Goal: Information Seeking & Learning: Learn about a topic

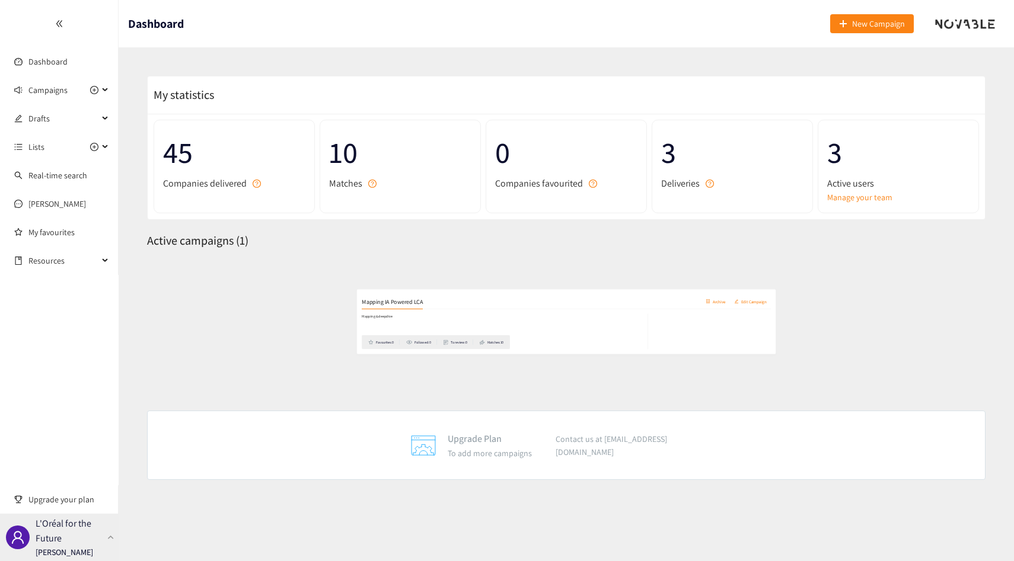
click at [74, 558] on p "[PERSON_NAME]" at bounding box center [65, 552] width 58 height 13
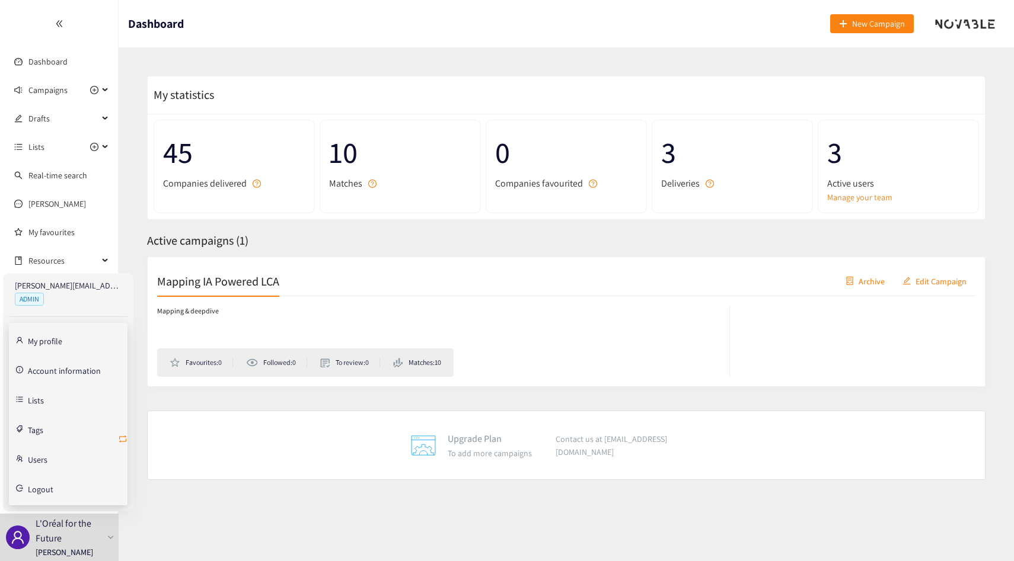
click at [119, 443] on span "retweet" at bounding box center [122, 440] width 9 height 11
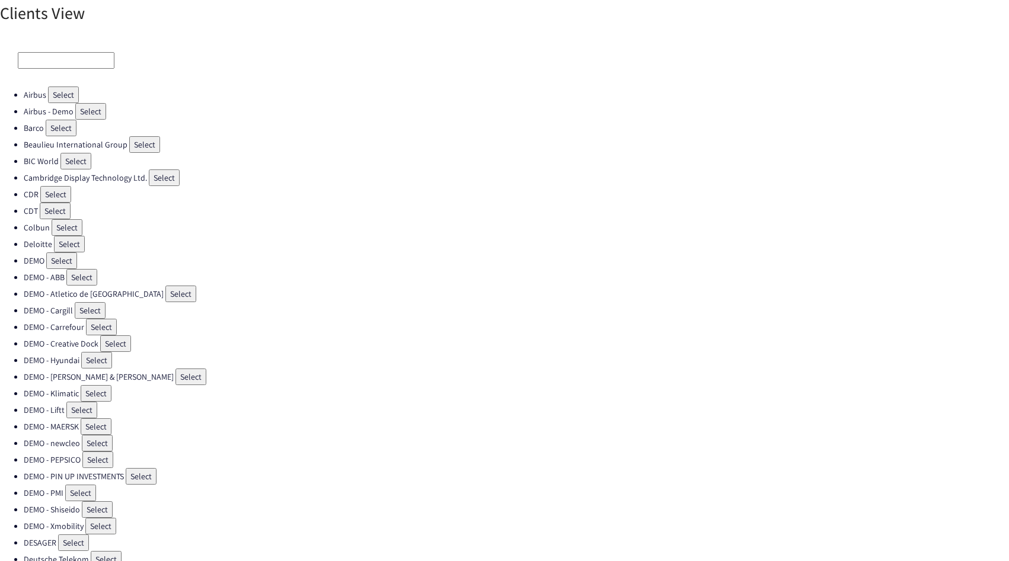
click at [60, 50] on div at bounding box center [504, 60] width 1009 height 52
click at [58, 62] on input at bounding box center [66, 60] width 97 height 17
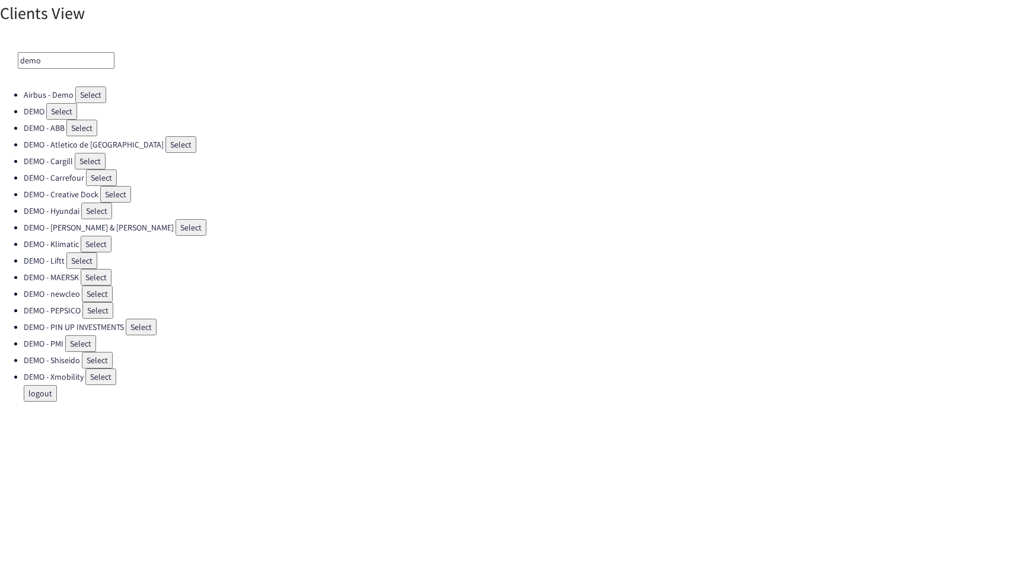
type input "demo"
click at [58, 108] on button "Select" at bounding box center [61, 111] width 31 height 17
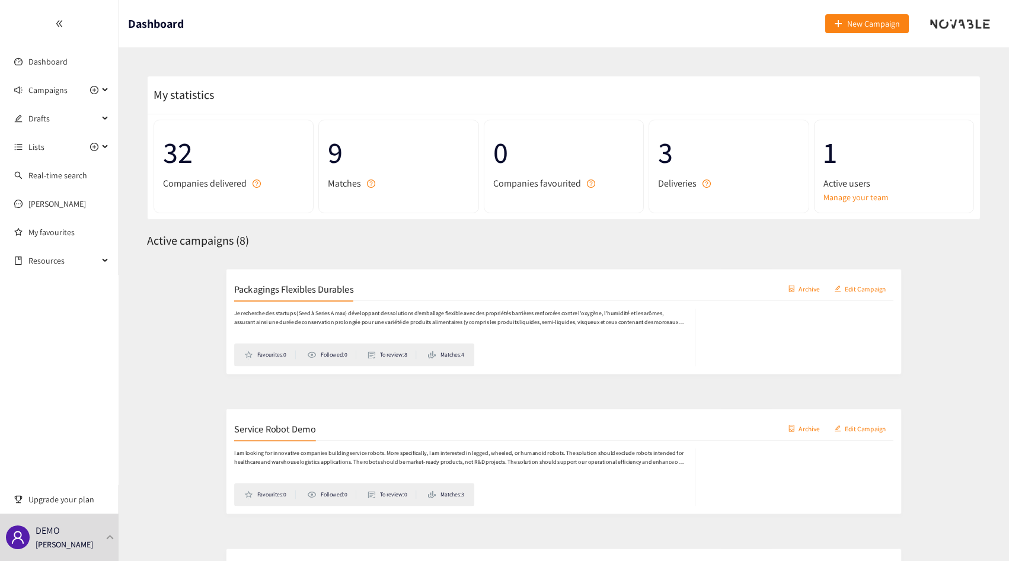
click at [409, 293] on div "Packagings Flexibles Durables Archive Edit Campaign" at bounding box center [563, 282] width 813 height 30
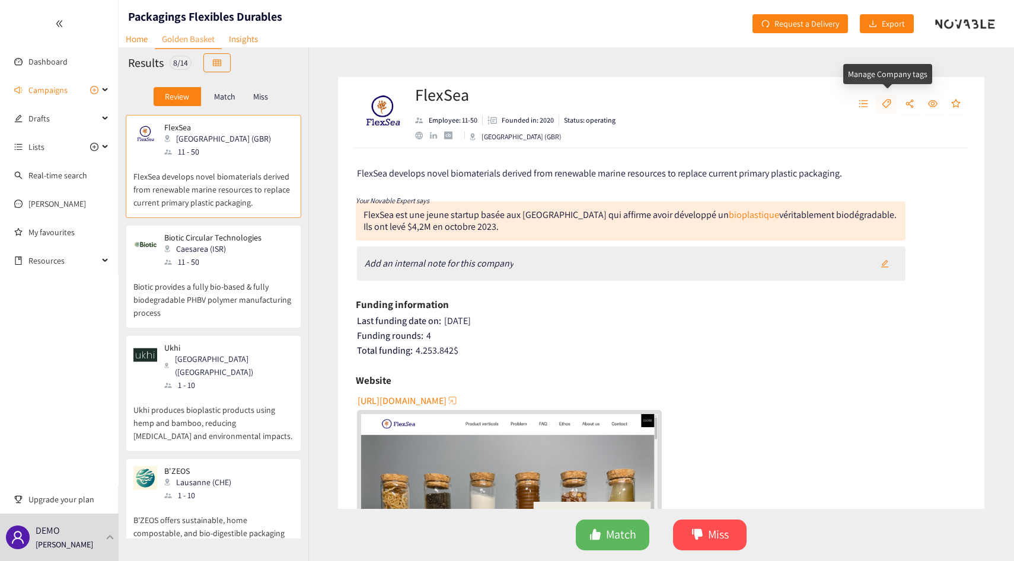
click at [882, 100] on icon "tag" at bounding box center [886, 103] width 9 height 9
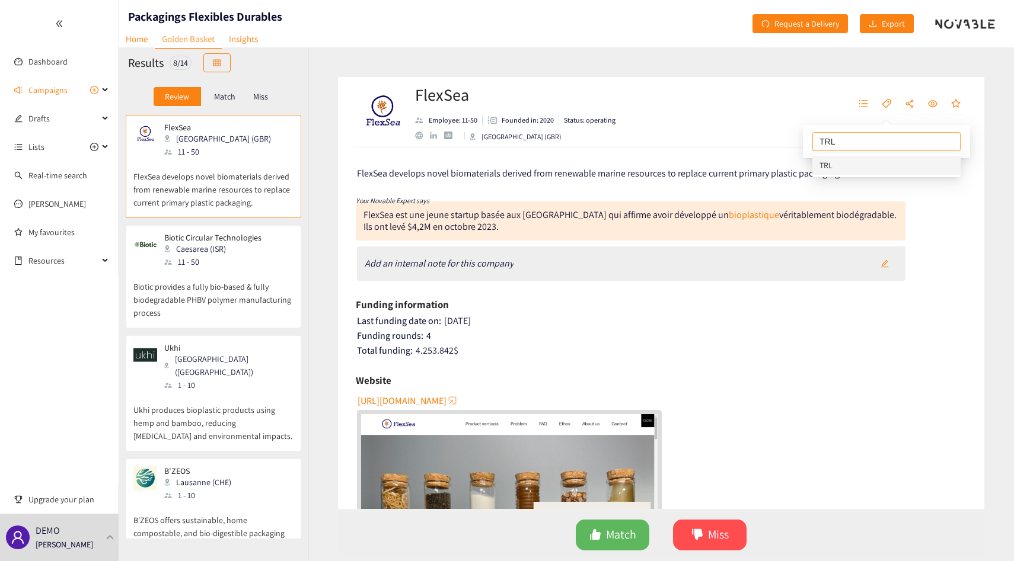
type input "TRL9"
click at [858, 168] on div "TRL9" at bounding box center [886, 165] width 134 height 13
click at [944, 283] on div "FlexSea develops novel biomaterials derived from renewable marine resources to …" at bounding box center [661, 328] width 646 height 361
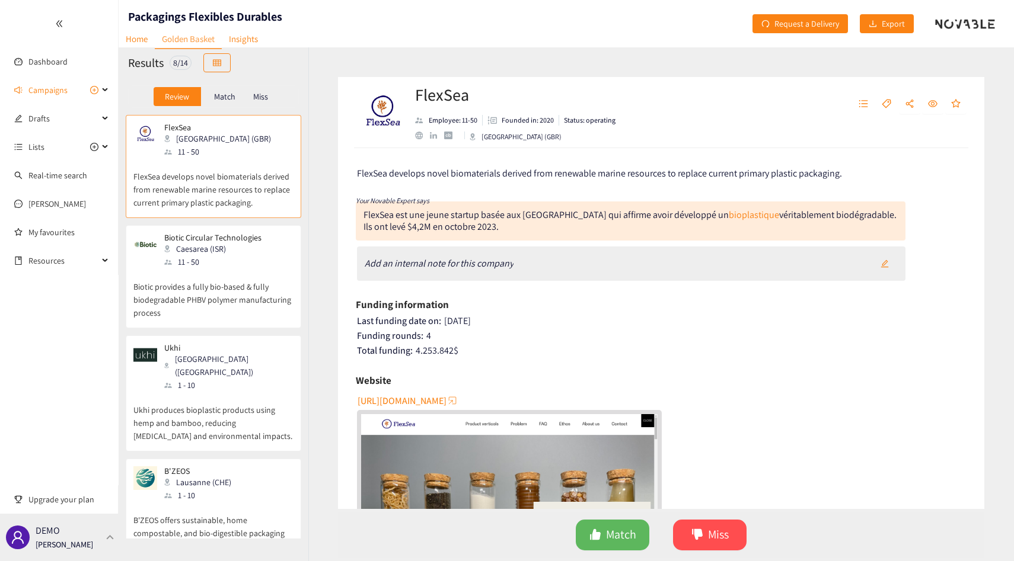
click at [87, 538] on p "[PERSON_NAME]" at bounding box center [65, 544] width 58 height 13
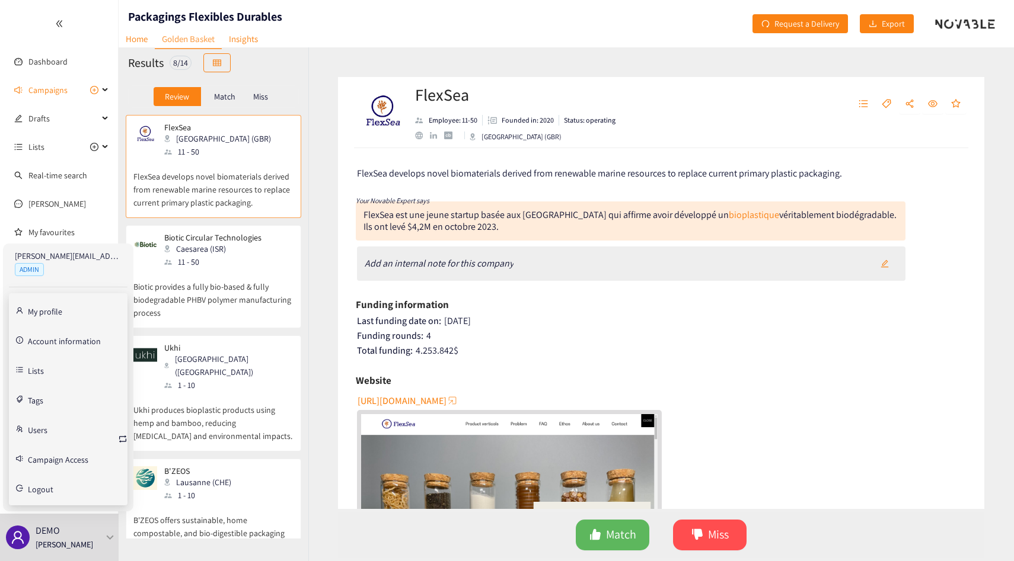
click at [43, 401] on link "Tags" at bounding box center [35, 399] width 15 height 11
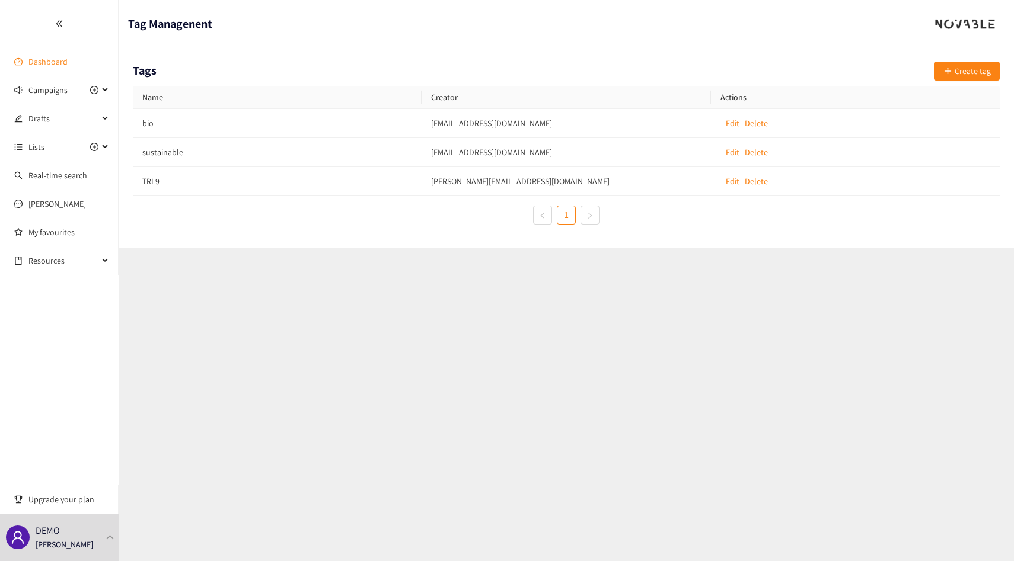
click at [68, 58] on link "Dashboard" at bounding box center [47, 61] width 39 height 11
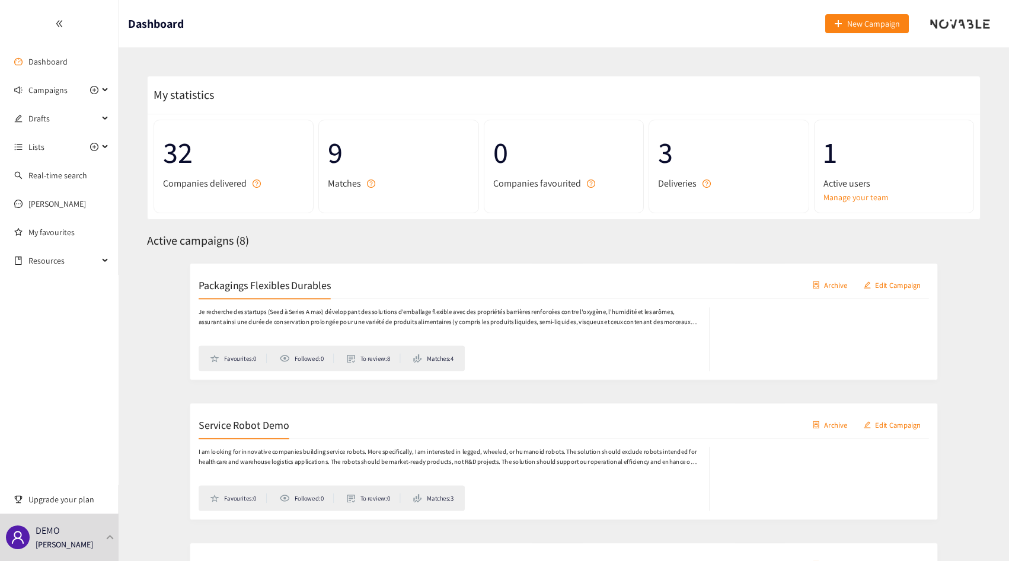
click at [550, 315] on p "Je recherche des startups (Seed à Series A max) développant des solutions d’emb…" at bounding box center [435, 317] width 557 height 23
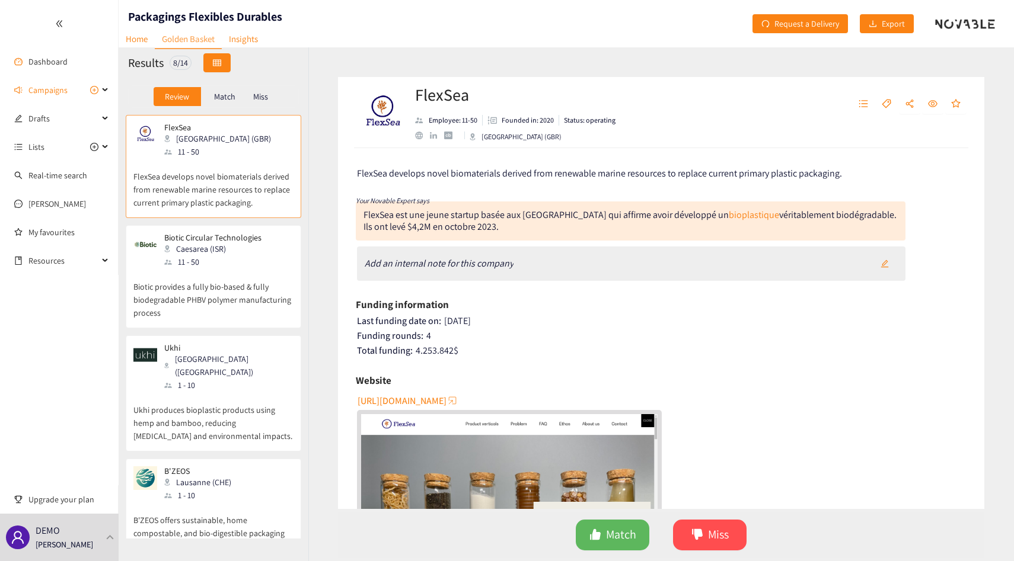
click at [228, 55] on button "button" at bounding box center [216, 62] width 27 height 19
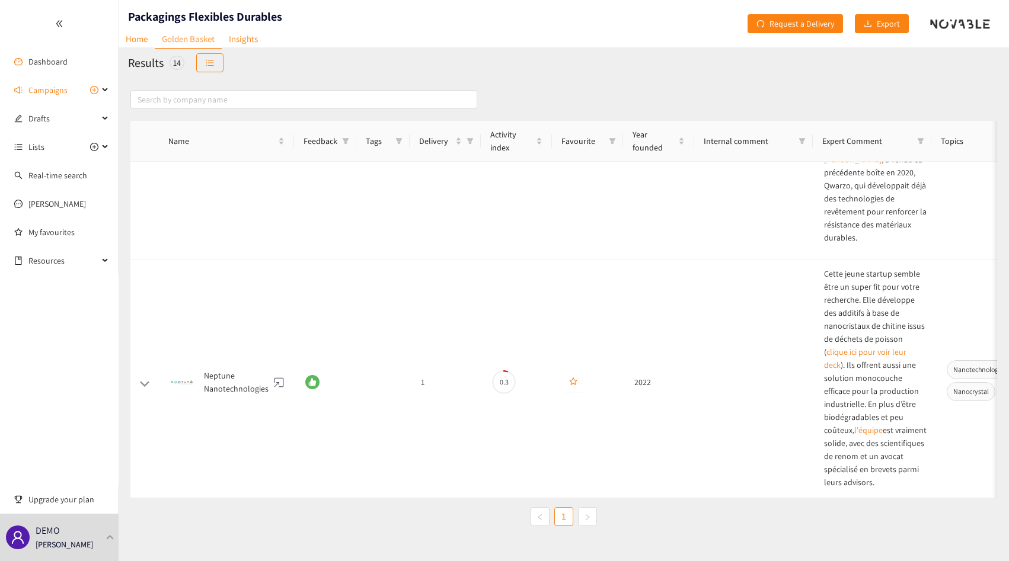
scroll to position [396, 0]
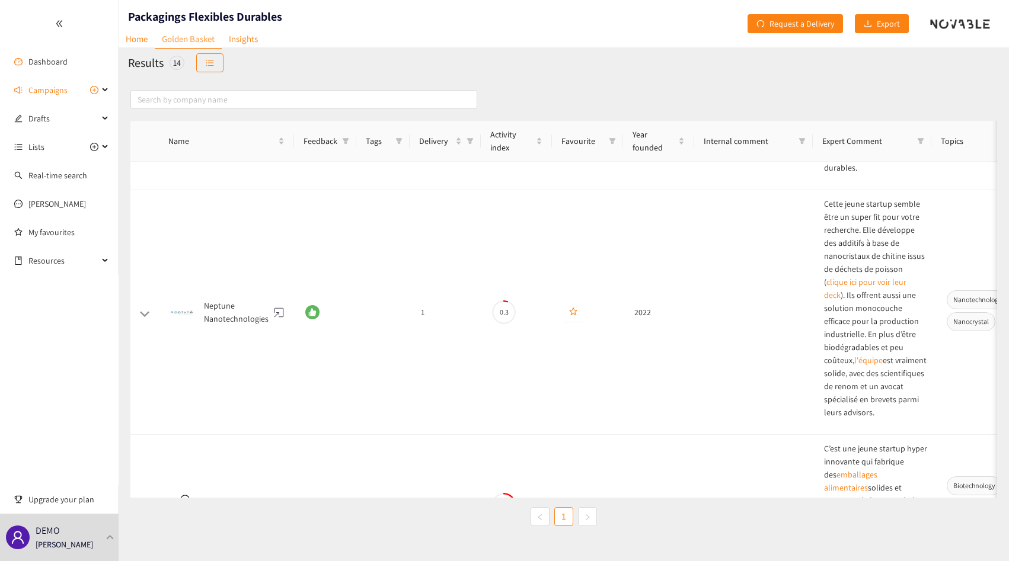
click at [189, 38] on link "Golden Basket" at bounding box center [188, 40] width 67 height 20
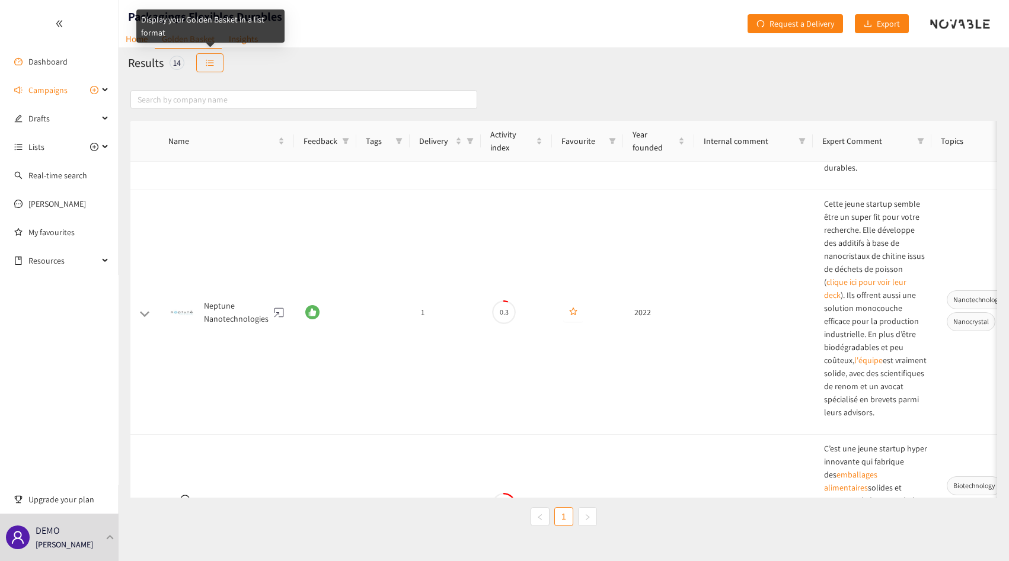
click at [146, 38] on div "Display your Golden Basket in a list format" at bounding box center [210, 25] width 148 height 33
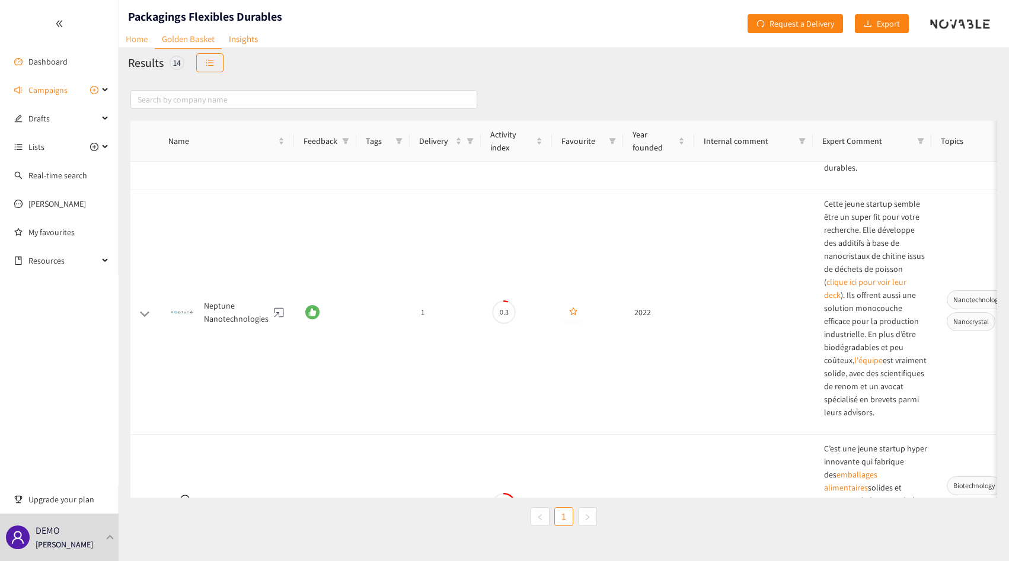
click at [135, 39] on link "Home" at bounding box center [137, 39] width 36 height 18
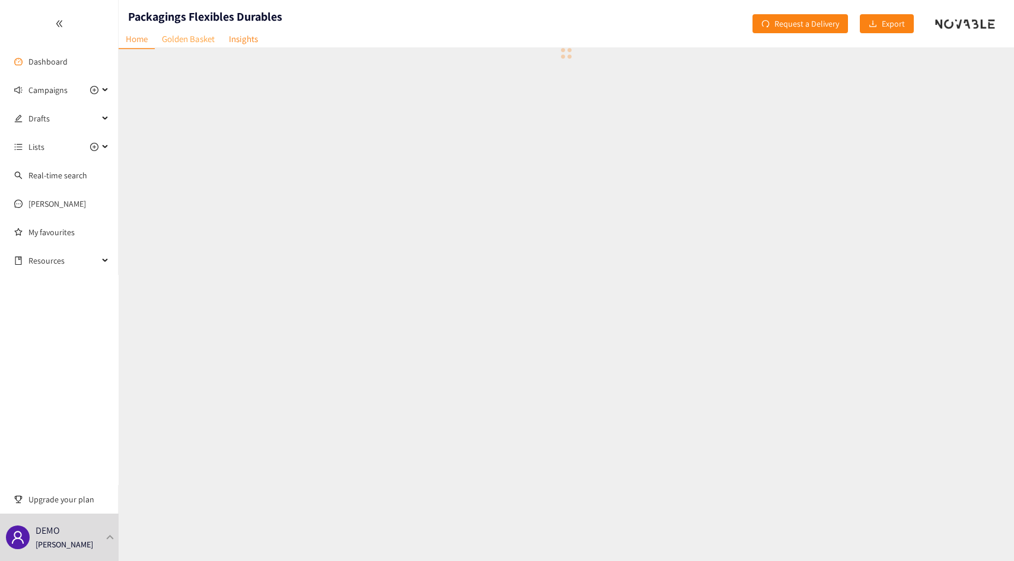
click at [193, 40] on link "Golden Basket" at bounding box center [188, 39] width 67 height 18
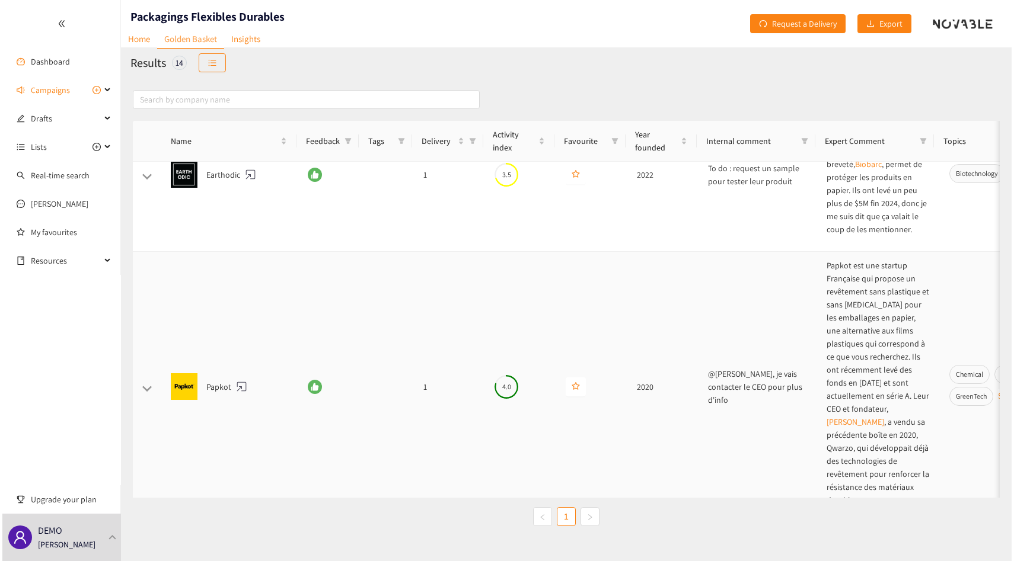
scroll to position [62, 0]
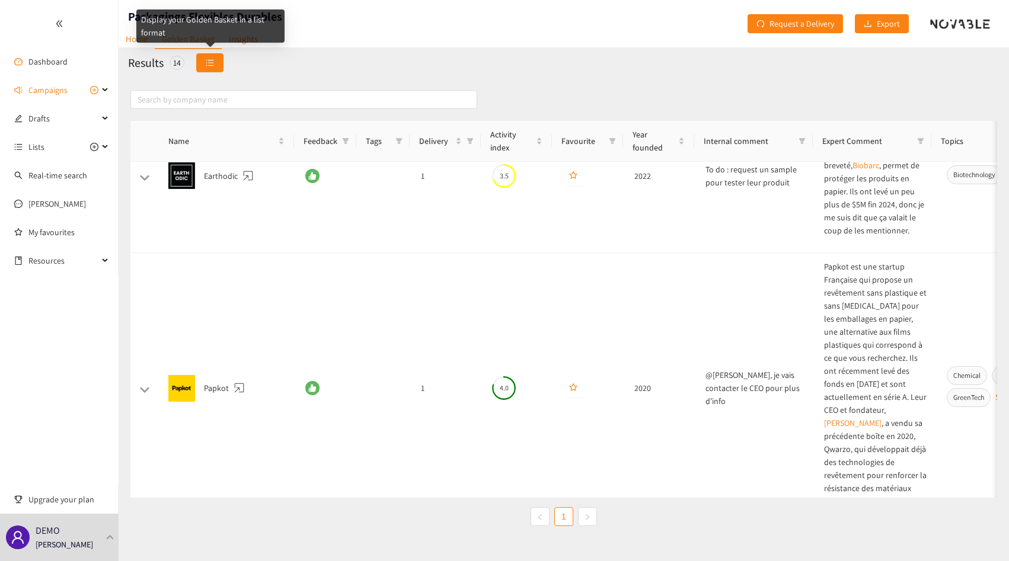
click at [212, 71] on button "button" at bounding box center [209, 62] width 27 height 19
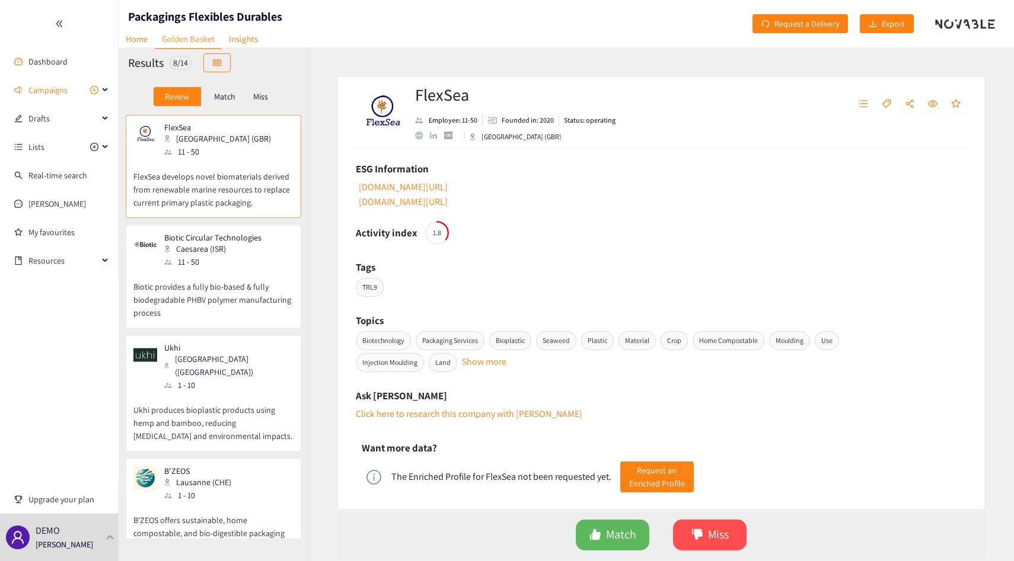
scroll to position [429, 0]
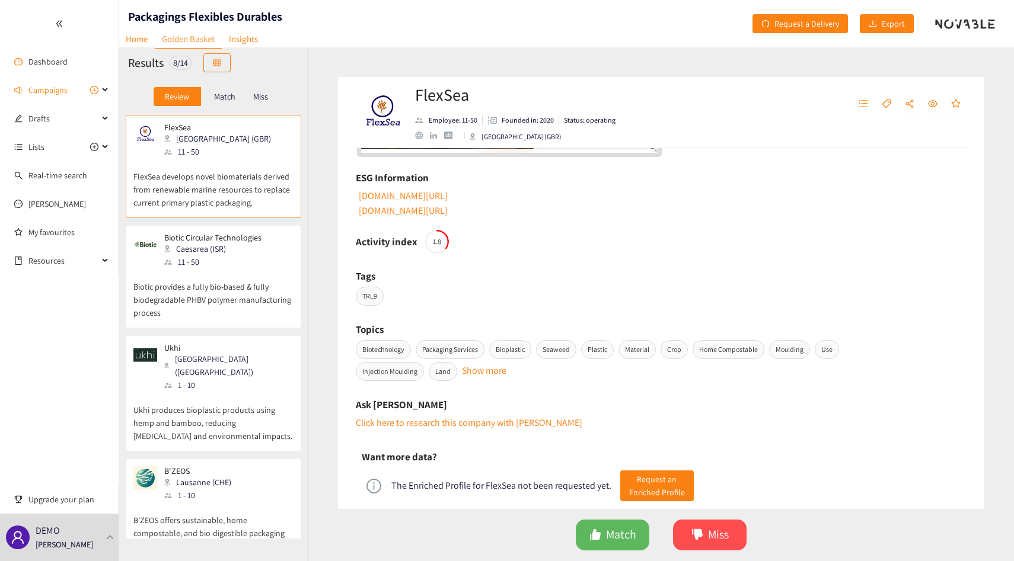
click at [880, 94] on div "FlexSea Employee: 11-50 Founded in: 2020 Status: operating [GEOGRAPHIC_DATA] (G…" at bounding box center [661, 112] width 646 height 71
click at [886, 109] on span "tag" at bounding box center [886, 104] width 9 height 11
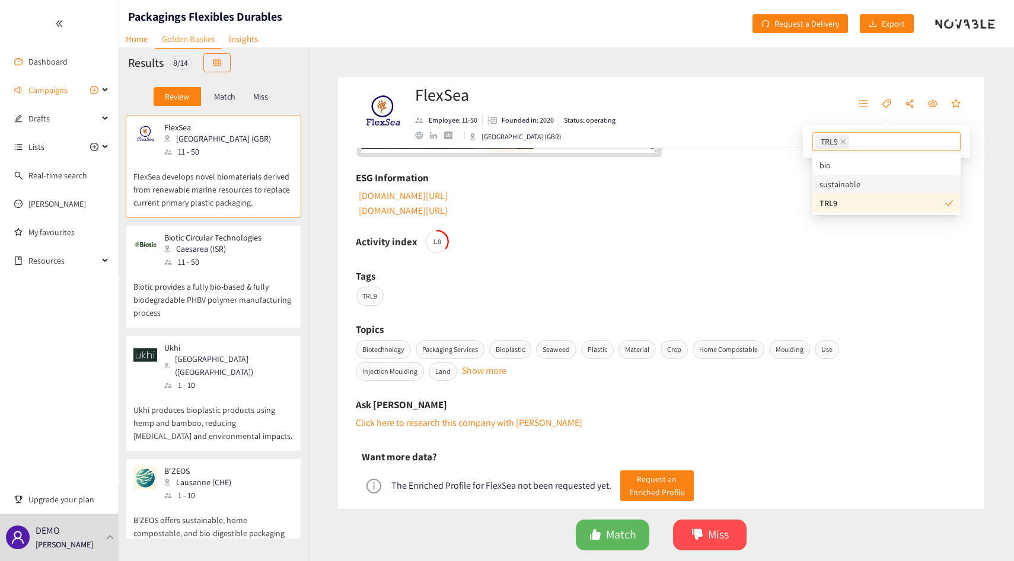
click at [844, 181] on div "sustainable" at bounding box center [886, 184] width 134 height 13
click at [834, 161] on div "bio" at bounding box center [886, 165] width 134 height 13
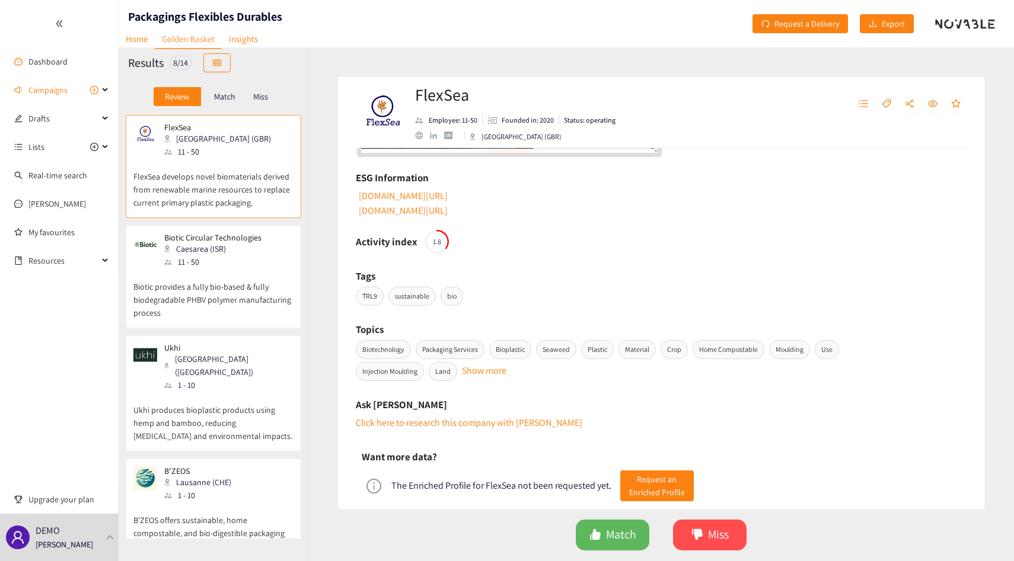
click at [451, 292] on span "bio" at bounding box center [452, 296] width 23 height 19
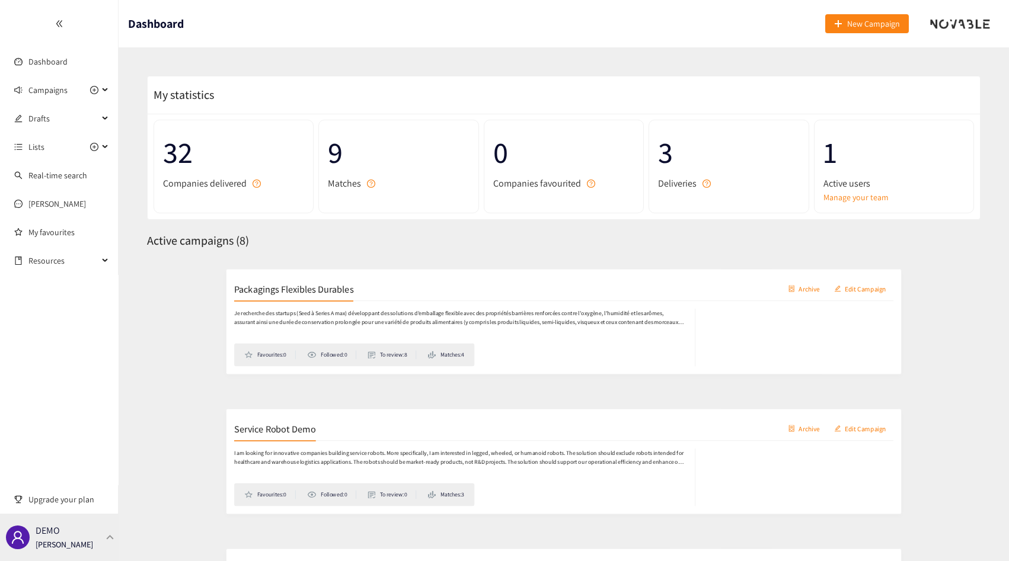
click at [117, 531] on div "DEMO Thibaut Jacobs" at bounding box center [59, 537] width 119 height 47
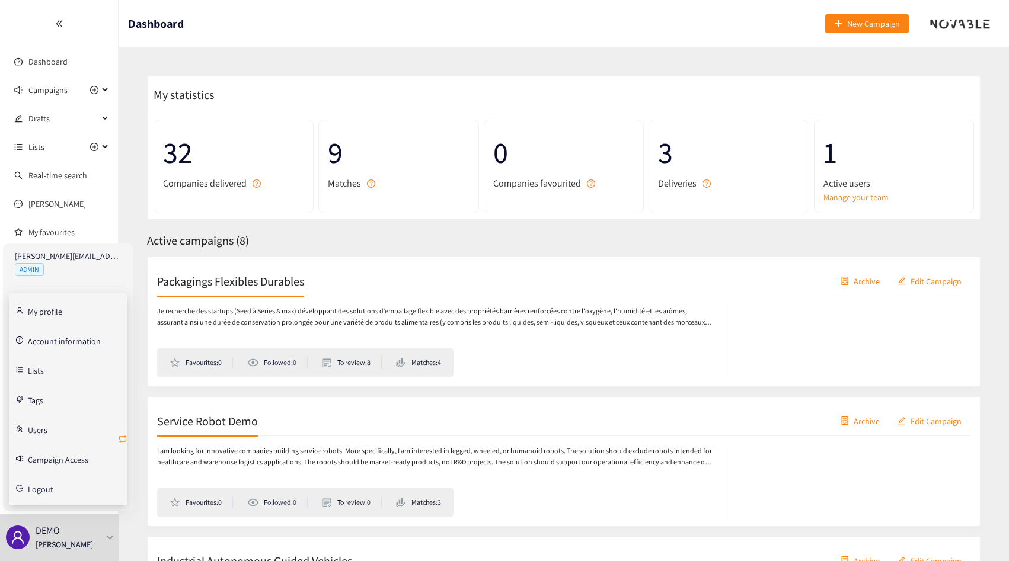
click at [125, 438] on icon "retweet" at bounding box center [122, 439] width 9 height 9
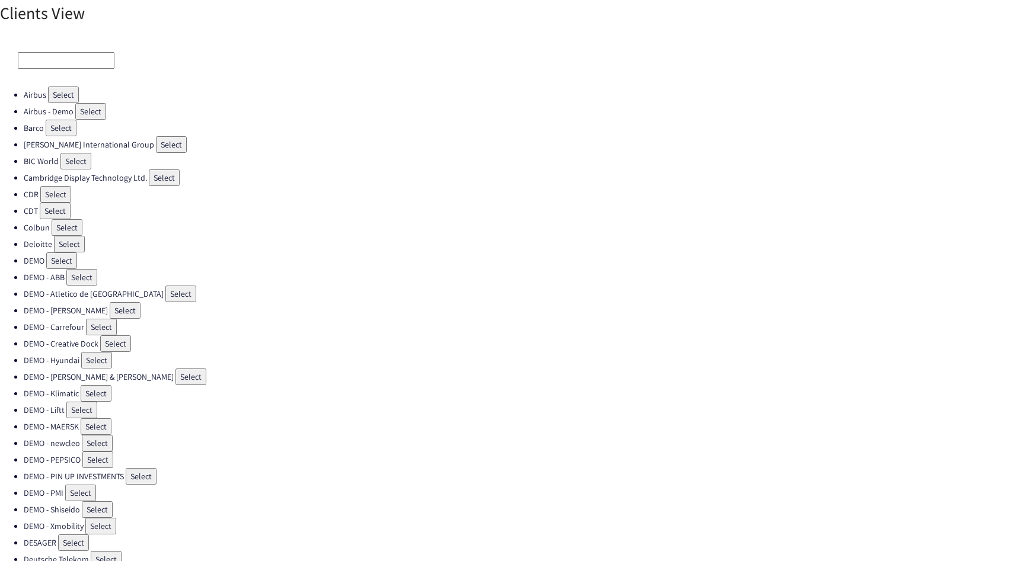
click at [47, 51] on div at bounding box center [504, 60] width 1009 height 52
click at [47, 61] on input "f" at bounding box center [66, 60] width 97 height 17
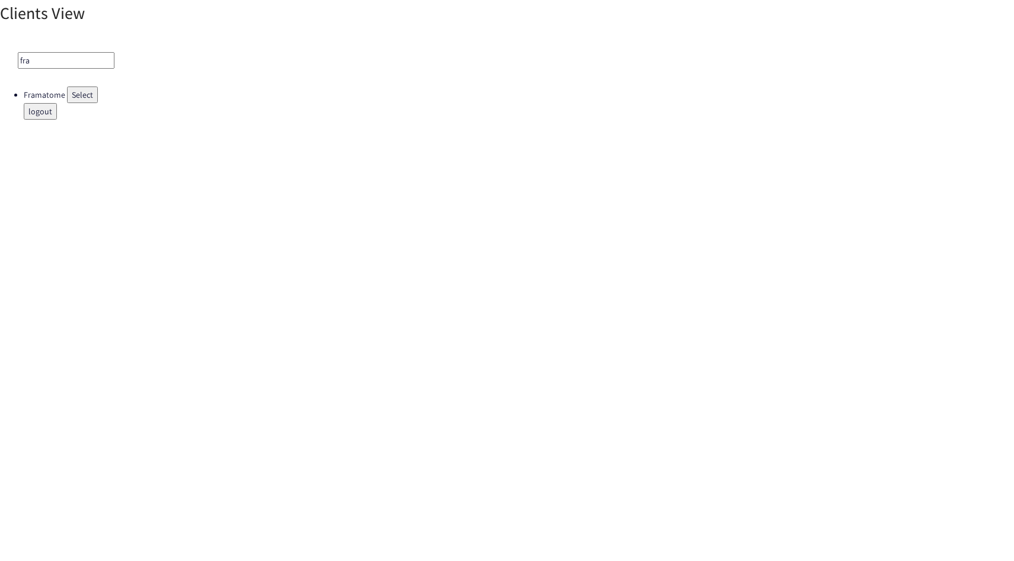
type input "fra"
click at [83, 100] on button "Select" at bounding box center [82, 95] width 31 height 17
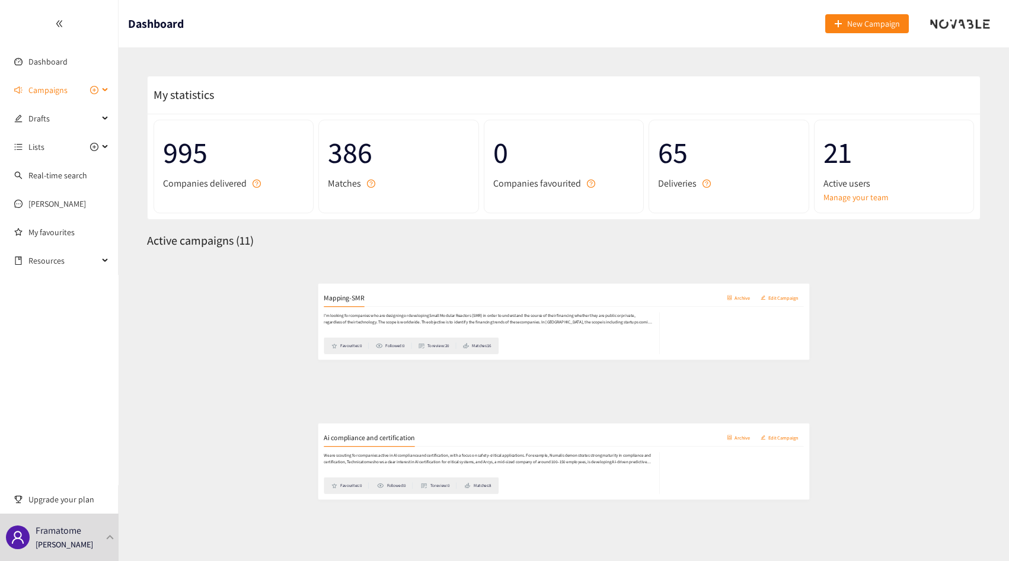
click at [41, 84] on span "Campaigns" at bounding box center [47, 90] width 39 height 24
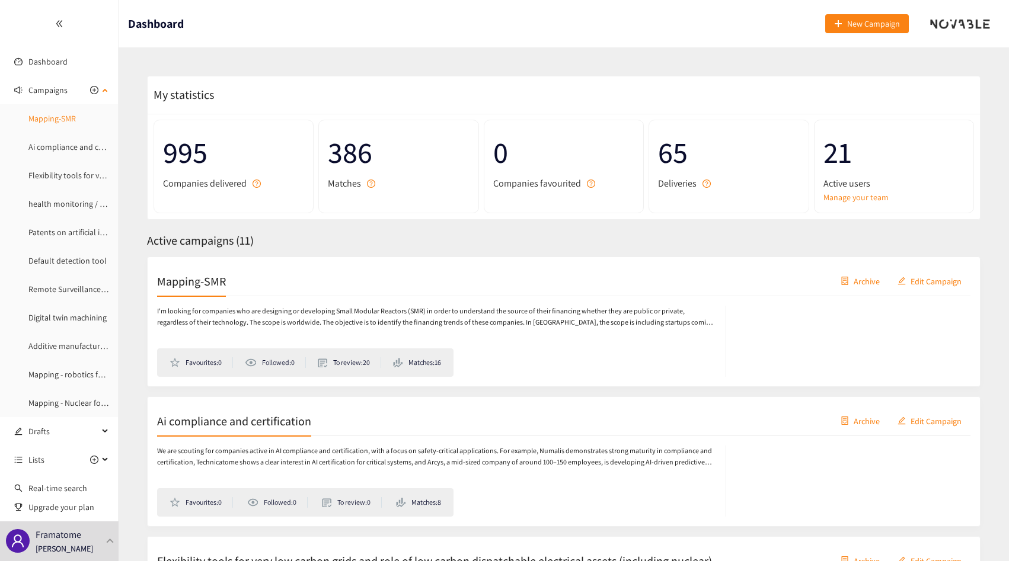
click at [66, 124] on link "Mapping-SMR" at bounding box center [51, 118] width 47 height 11
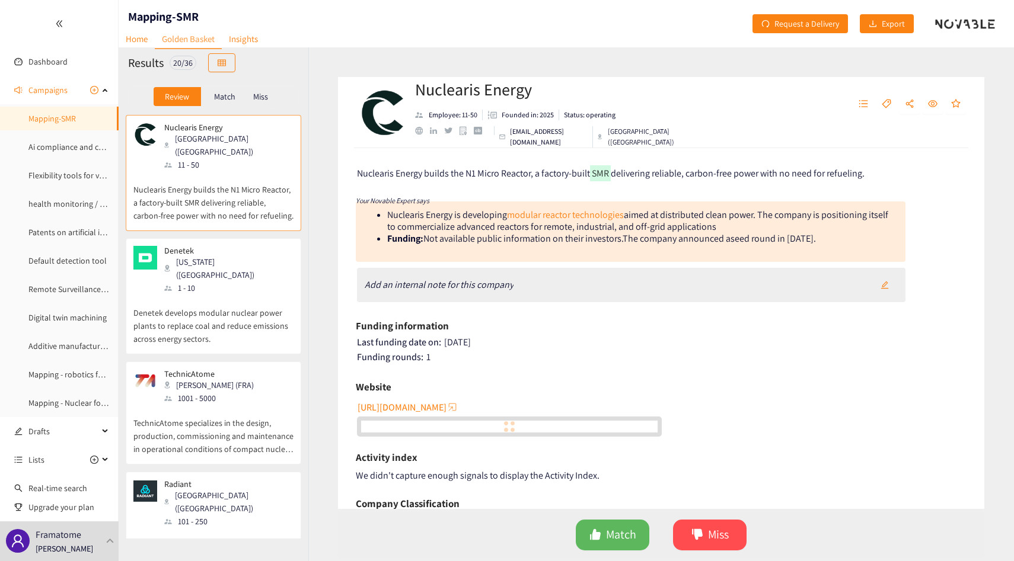
click at [227, 101] on p "Match" at bounding box center [224, 96] width 21 height 9
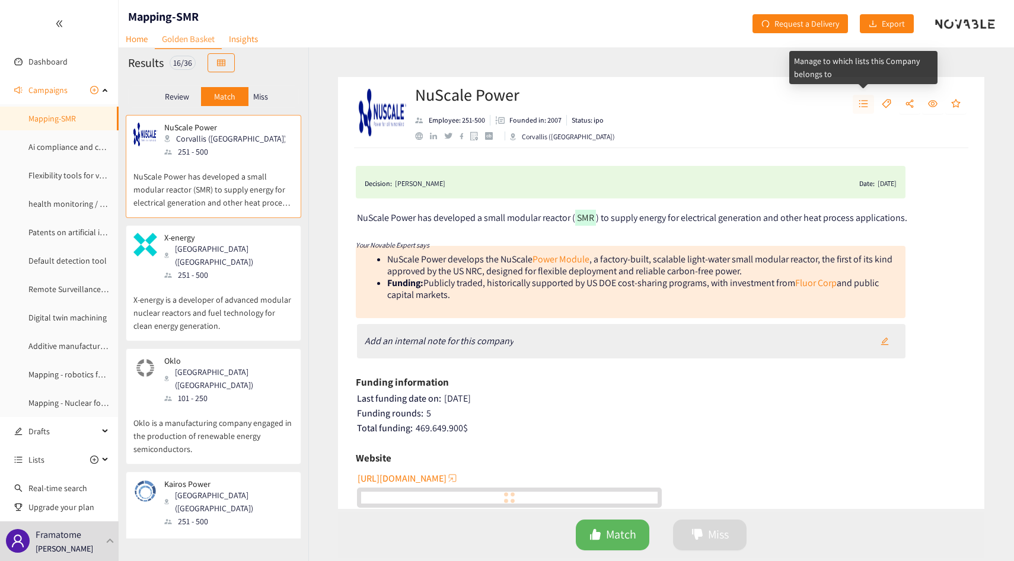
click at [865, 107] on icon "unordered-list" at bounding box center [862, 103] width 9 height 9
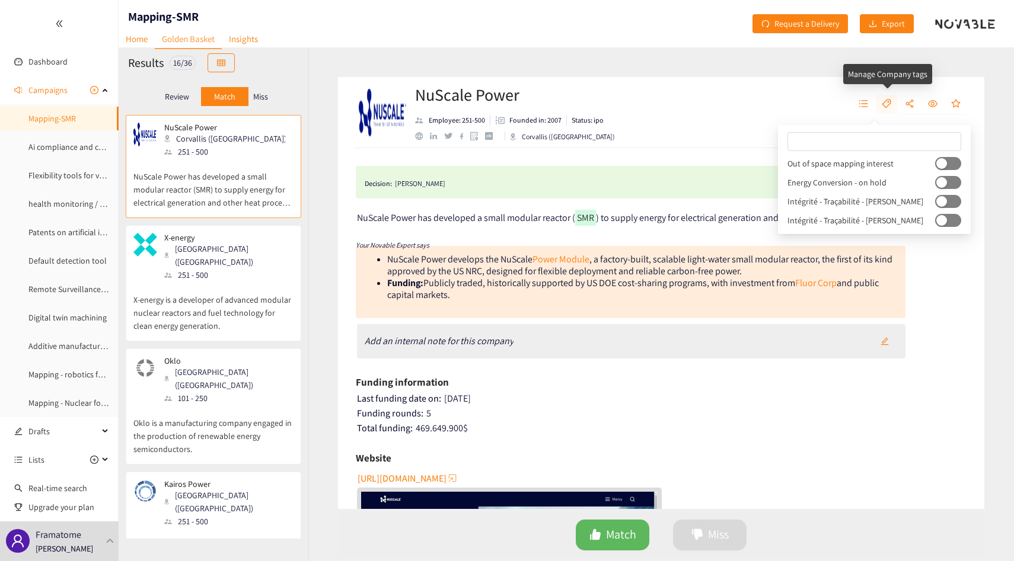
click at [889, 106] on icon "tag" at bounding box center [886, 103] width 9 height 9
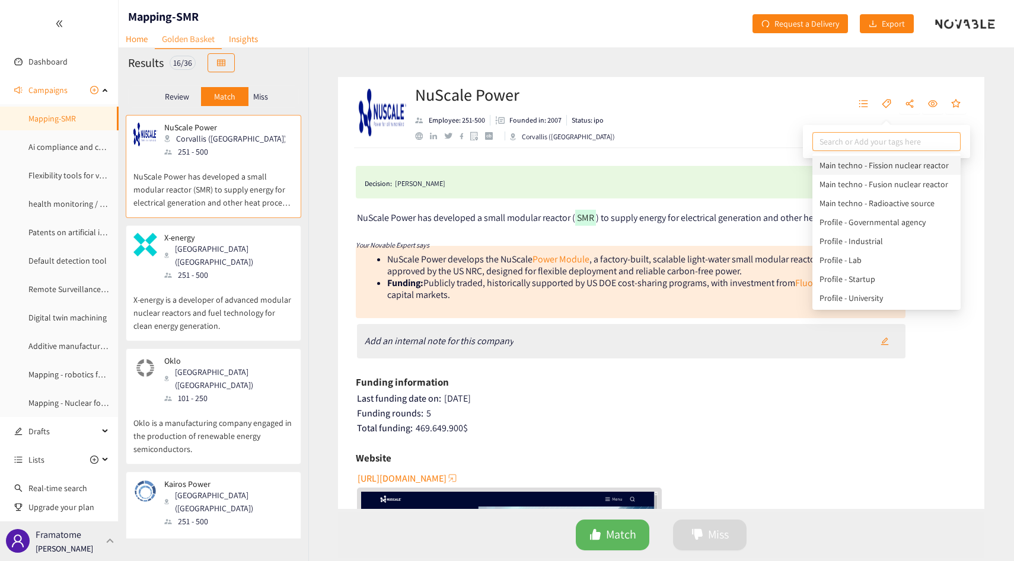
click at [71, 526] on div "Framatome Thibaut Jacobs" at bounding box center [59, 542] width 119 height 40
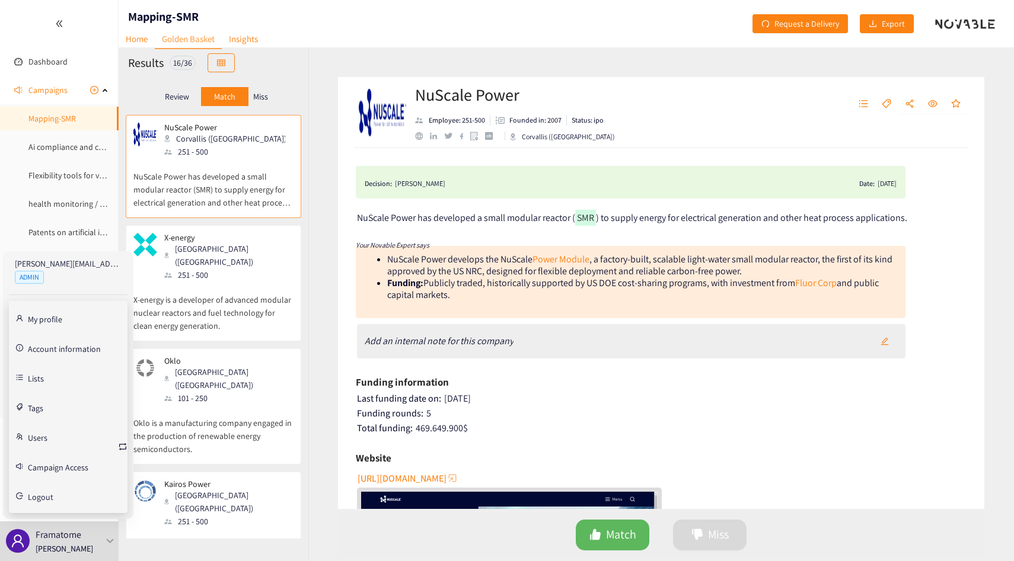
click at [38, 403] on link "Tags" at bounding box center [35, 407] width 15 height 11
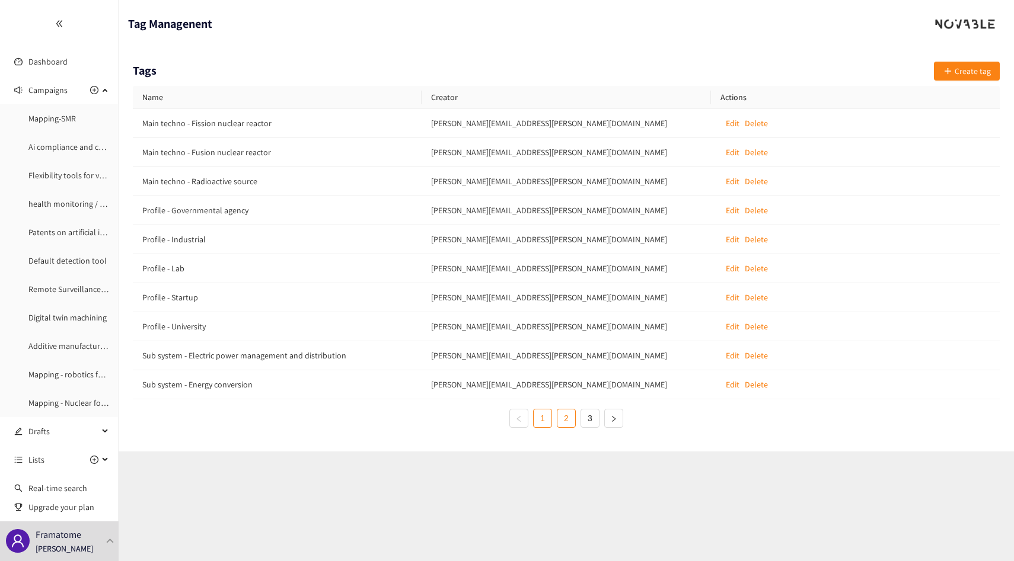
click at [571, 414] on link "2" at bounding box center [566, 419] width 18 height 18
click at [592, 416] on link "3" at bounding box center [590, 419] width 18 height 18
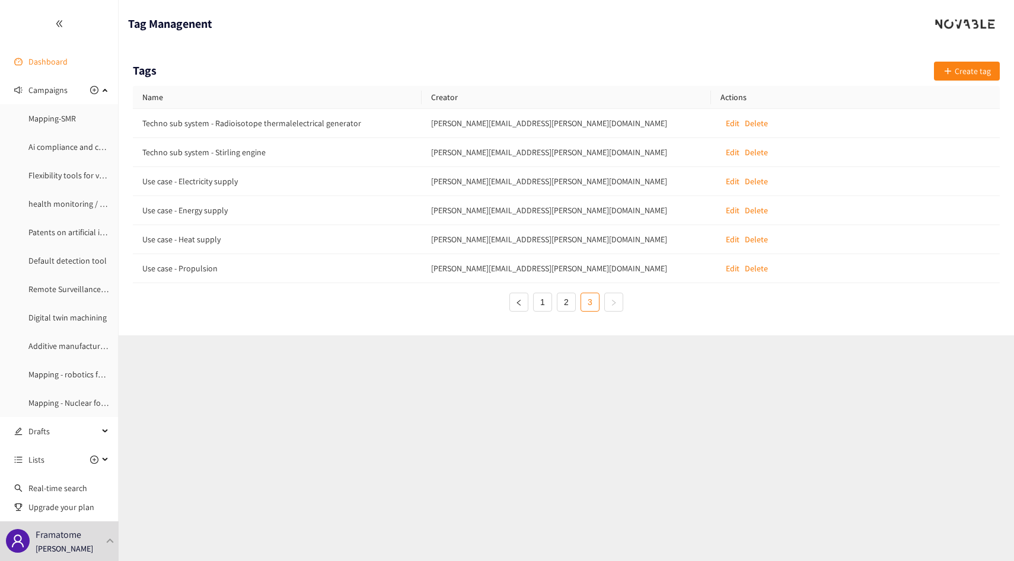
click at [43, 59] on link "Dashboard" at bounding box center [47, 61] width 39 height 11
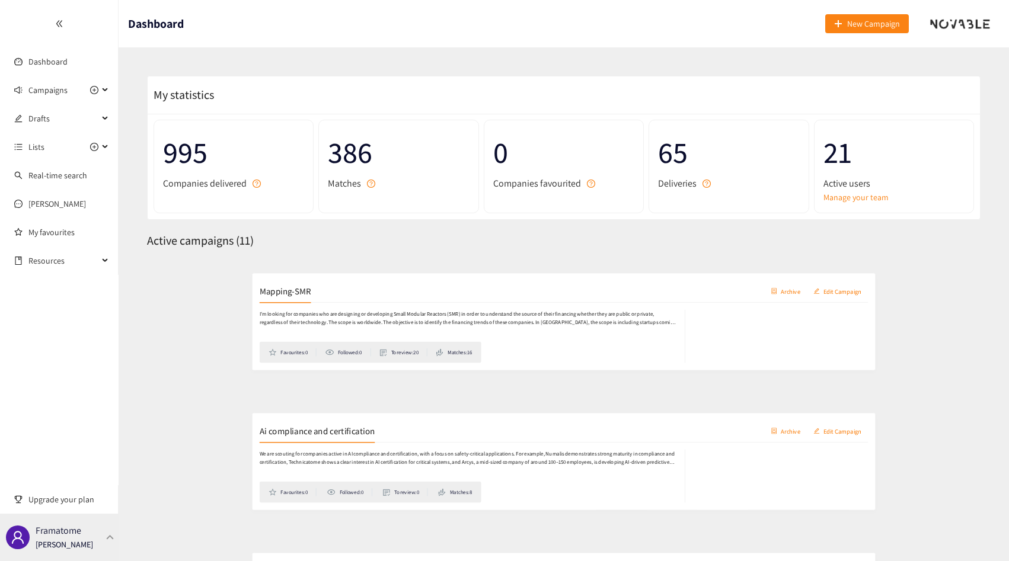
click at [85, 553] on div "Framatome Thibaut Jacobs" at bounding box center [59, 537] width 119 height 47
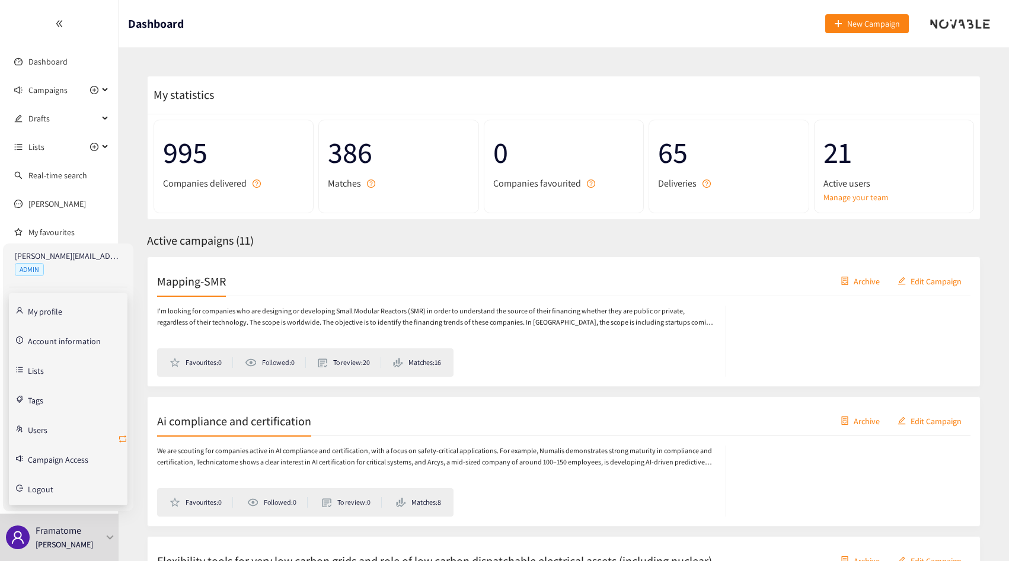
click at [125, 438] on icon "retweet" at bounding box center [122, 439] width 7 height 7
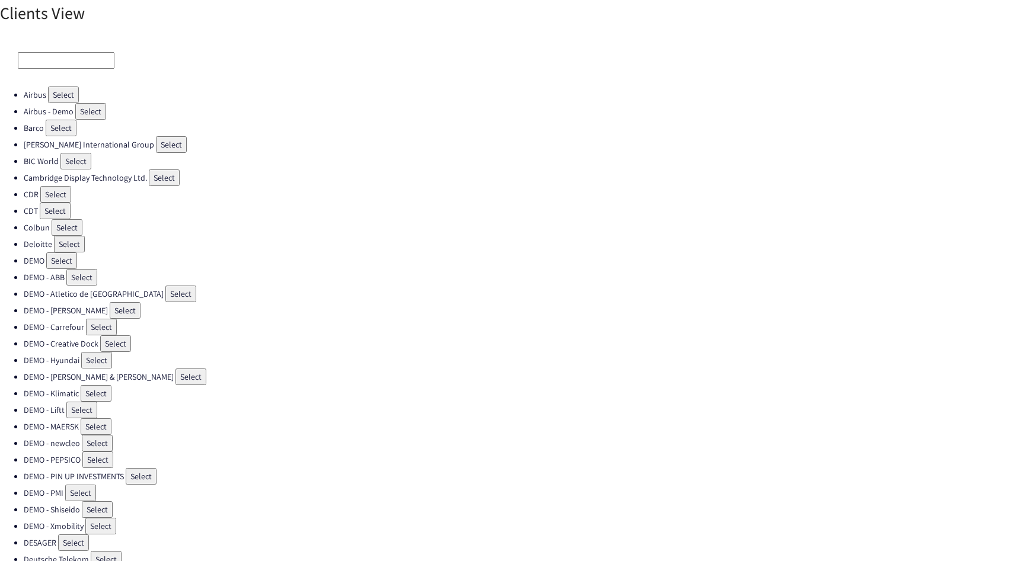
click at [60, 62] on input at bounding box center [66, 60] width 97 height 17
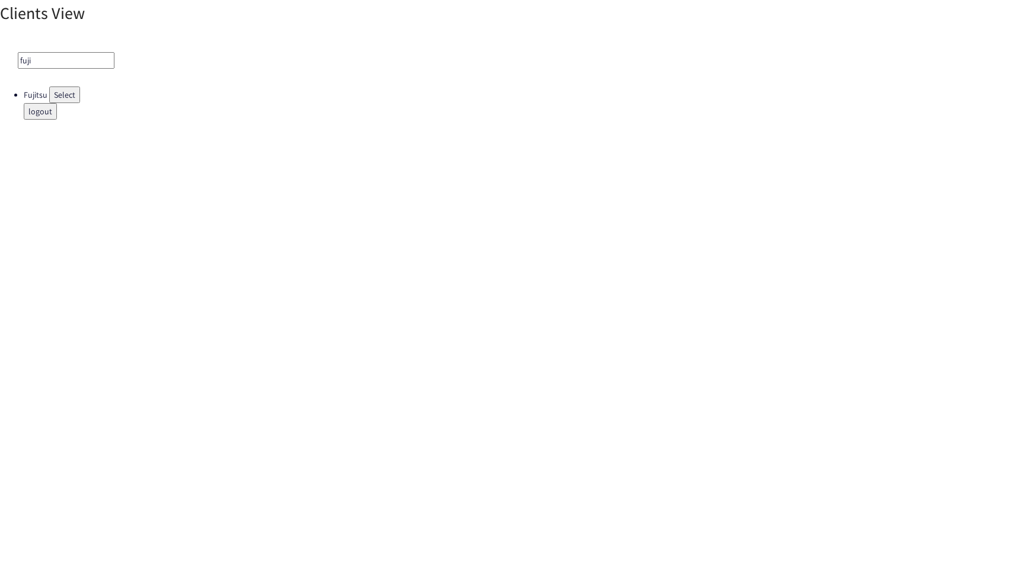
type input "fuji"
click at [66, 100] on button "Select" at bounding box center [64, 95] width 31 height 17
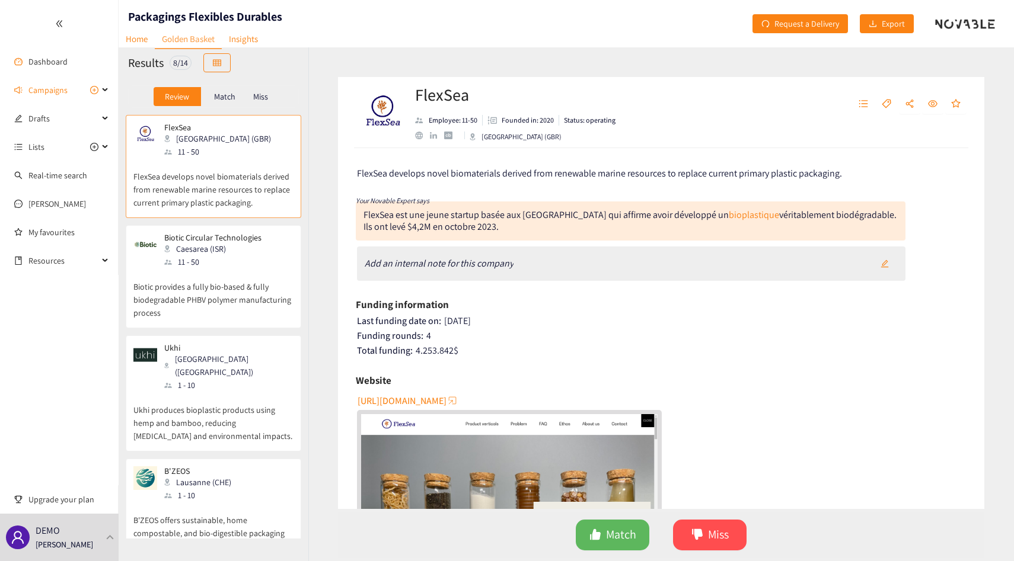
scroll to position [429, 0]
